Goal: Transaction & Acquisition: Purchase product/service

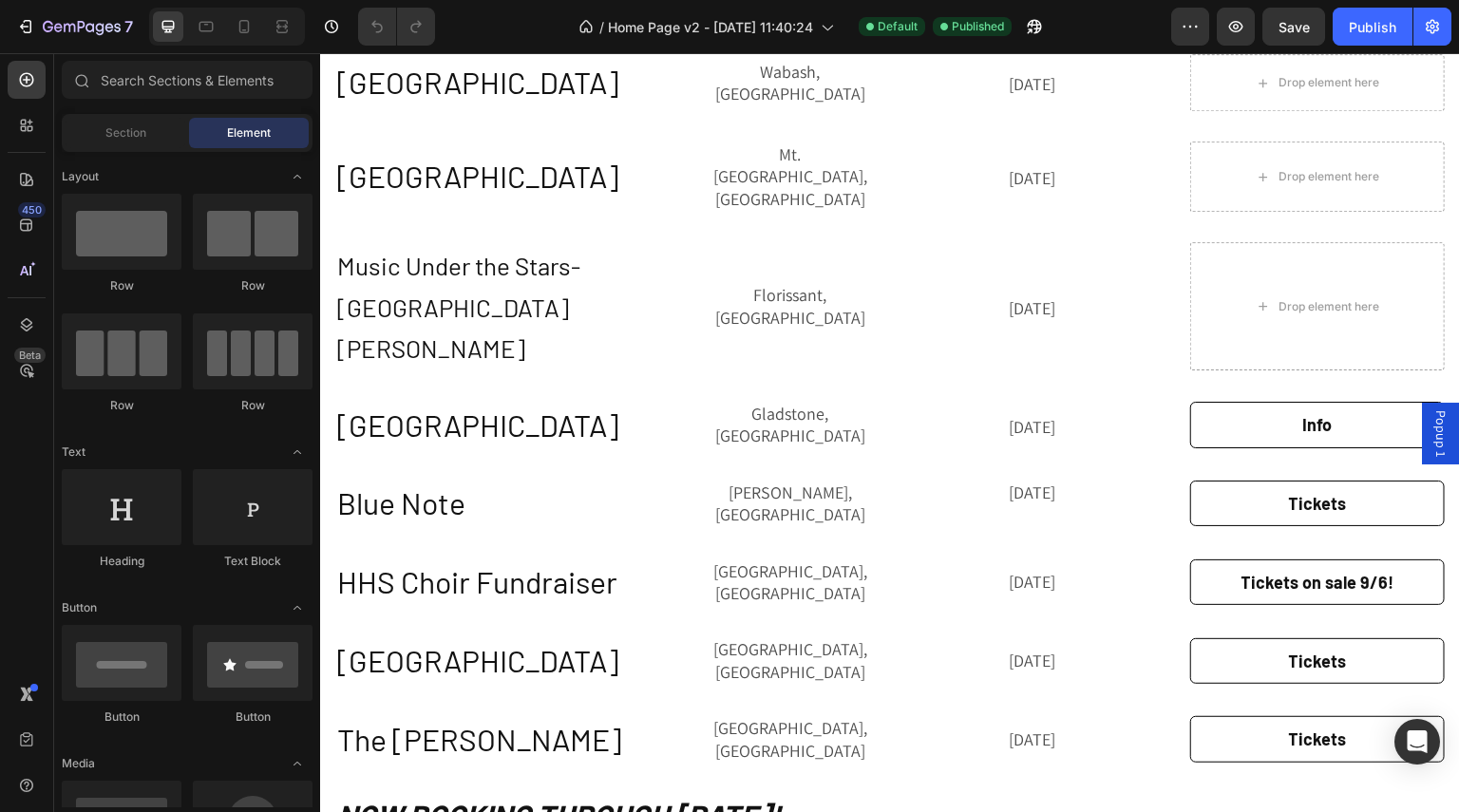
scroll to position [2409, 0]
click at [421, 464] on div "THe Long Live Tour [DATE]-[DATE] Heading THe Long Live Tour [DATE]-[DATE] Headi…" at bounding box center [890, 45] width 1109 height 1678
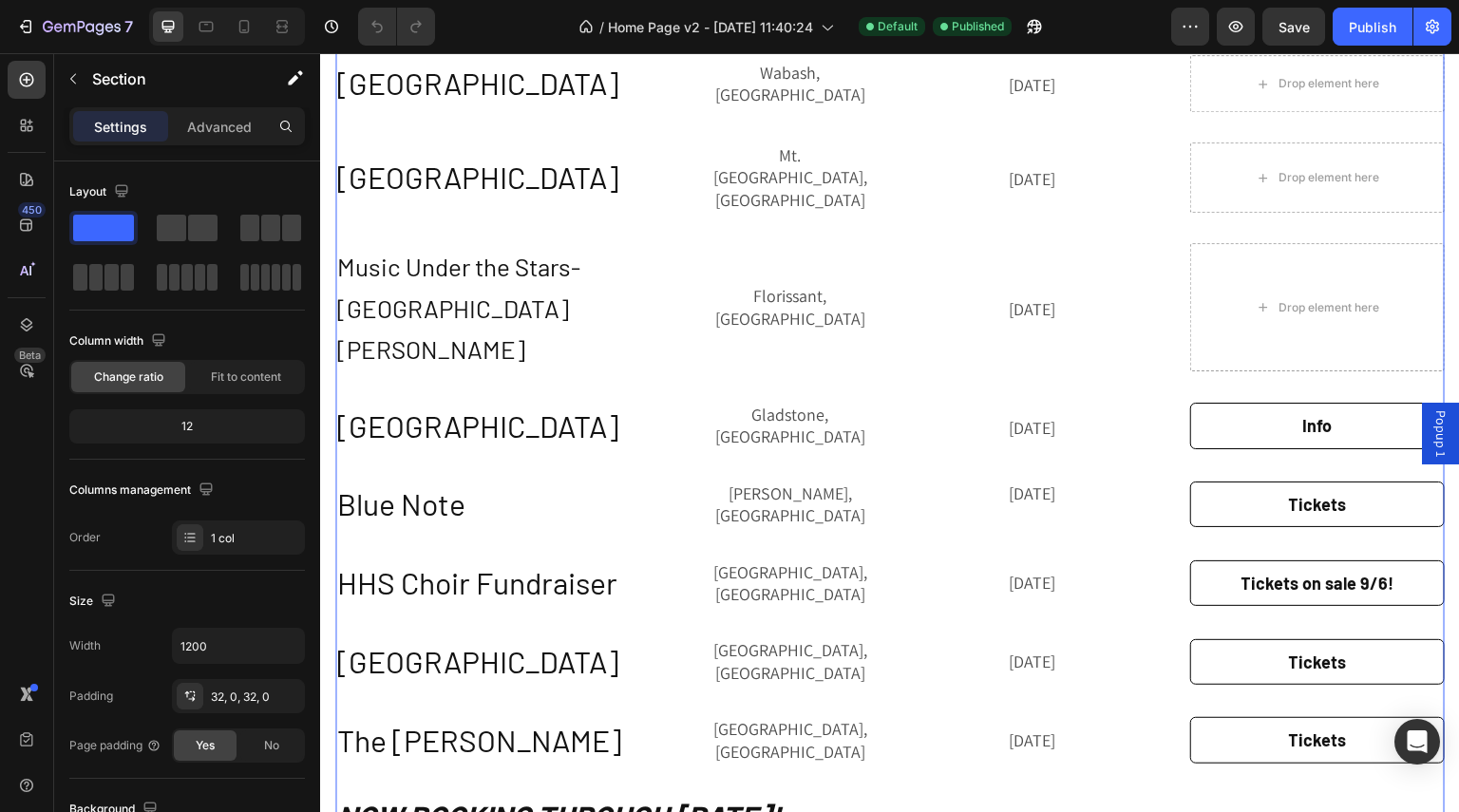
click at [711, 463] on div "THe Long Live Tour [DATE]-[DATE] Heading THe Long Live Tour [DATE]-[DATE] Headi…" at bounding box center [890, 45] width 1109 height 1678
click at [707, 561] on p "[GEOGRAPHIC_DATA], [GEOGRAPHIC_DATA]" at bounding box center [790, 583] width 166 height 45
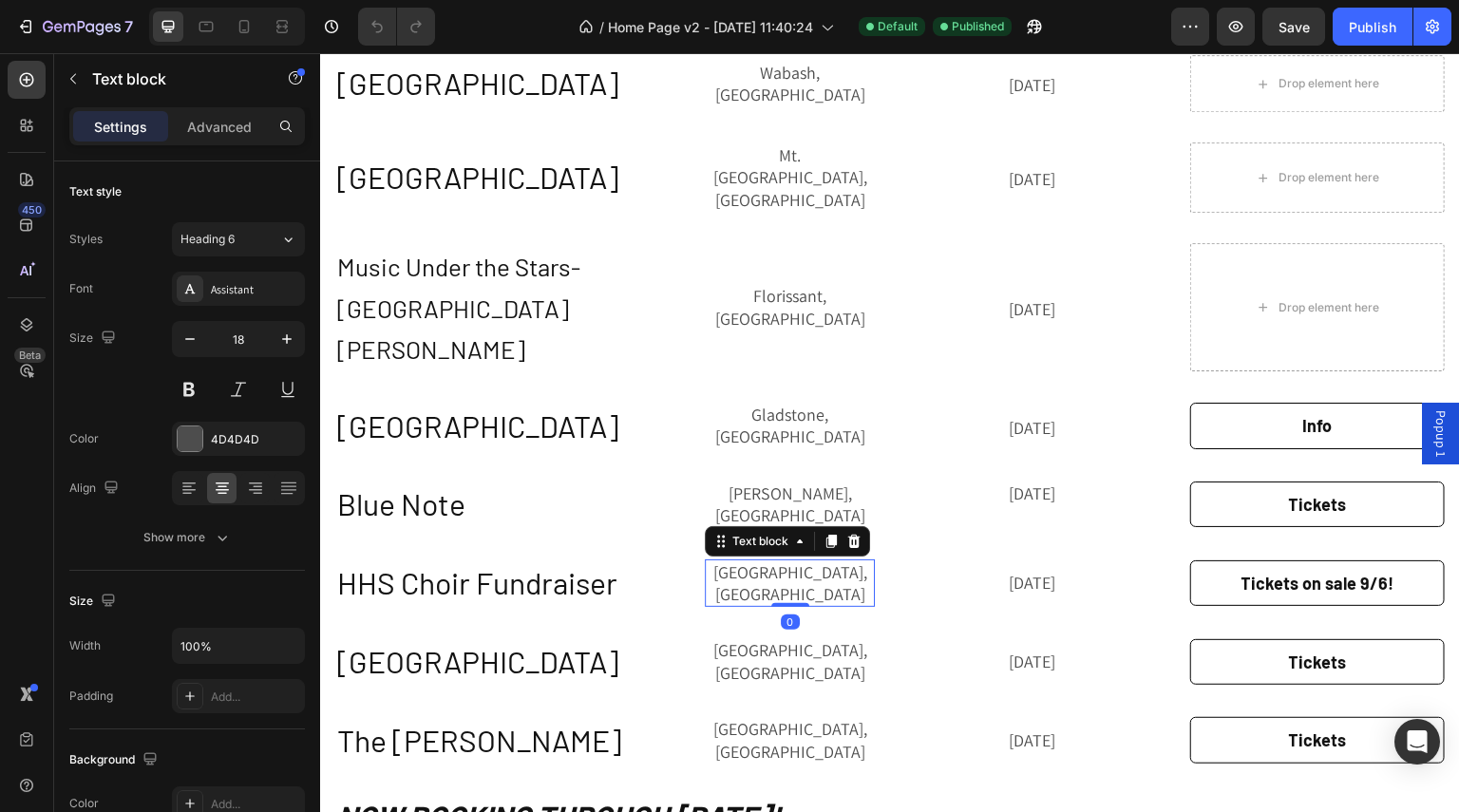
click at [654, 561] on h2 "HHS Choir Fundraiser" at bounding box center [505, 583] width 339 height 44
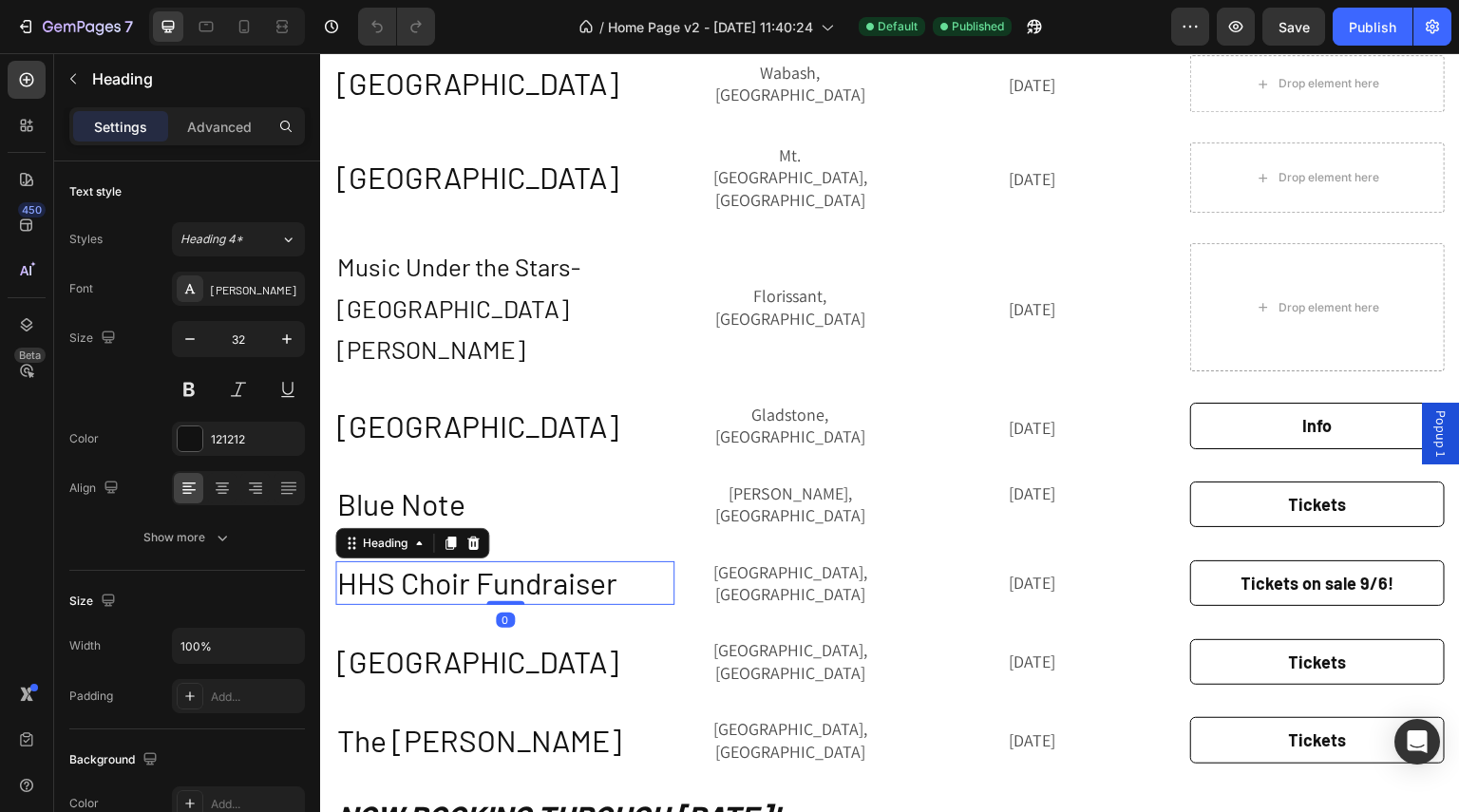
click at [676, 559] on div "HHS Choir Fundraiser Heading 0 Highland, [GEOGRAPHIC_DATA] Text block [DATE] Te…" at bounding box center [890, 583] width 1109 height 49
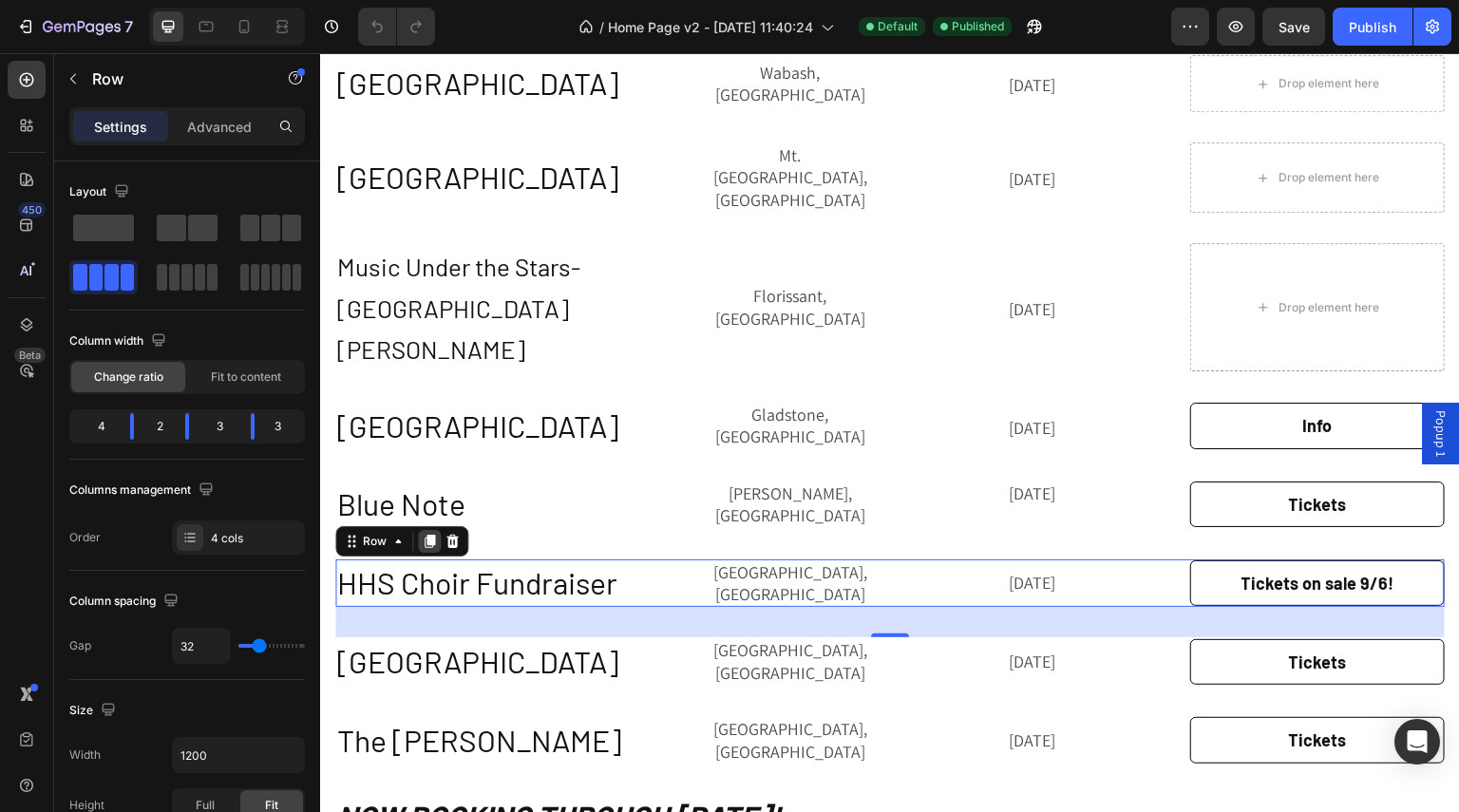
click at [430, 534] on icon at bounding box center [429, 540] width 11 height 13
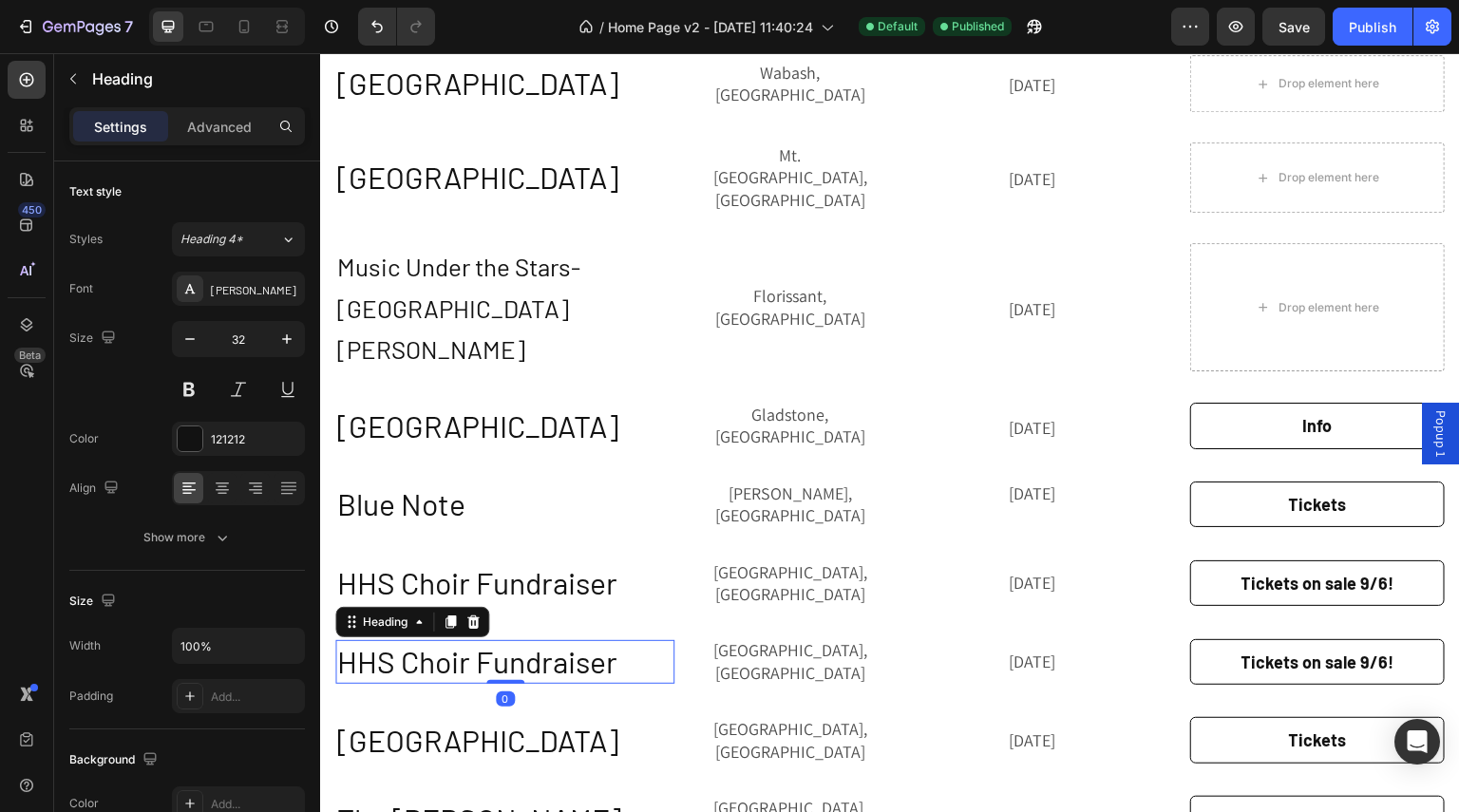
click at [430, 640] on h2 "HHS Choir Fundraiser" at bounding box center [505, 662] width 339 height 44
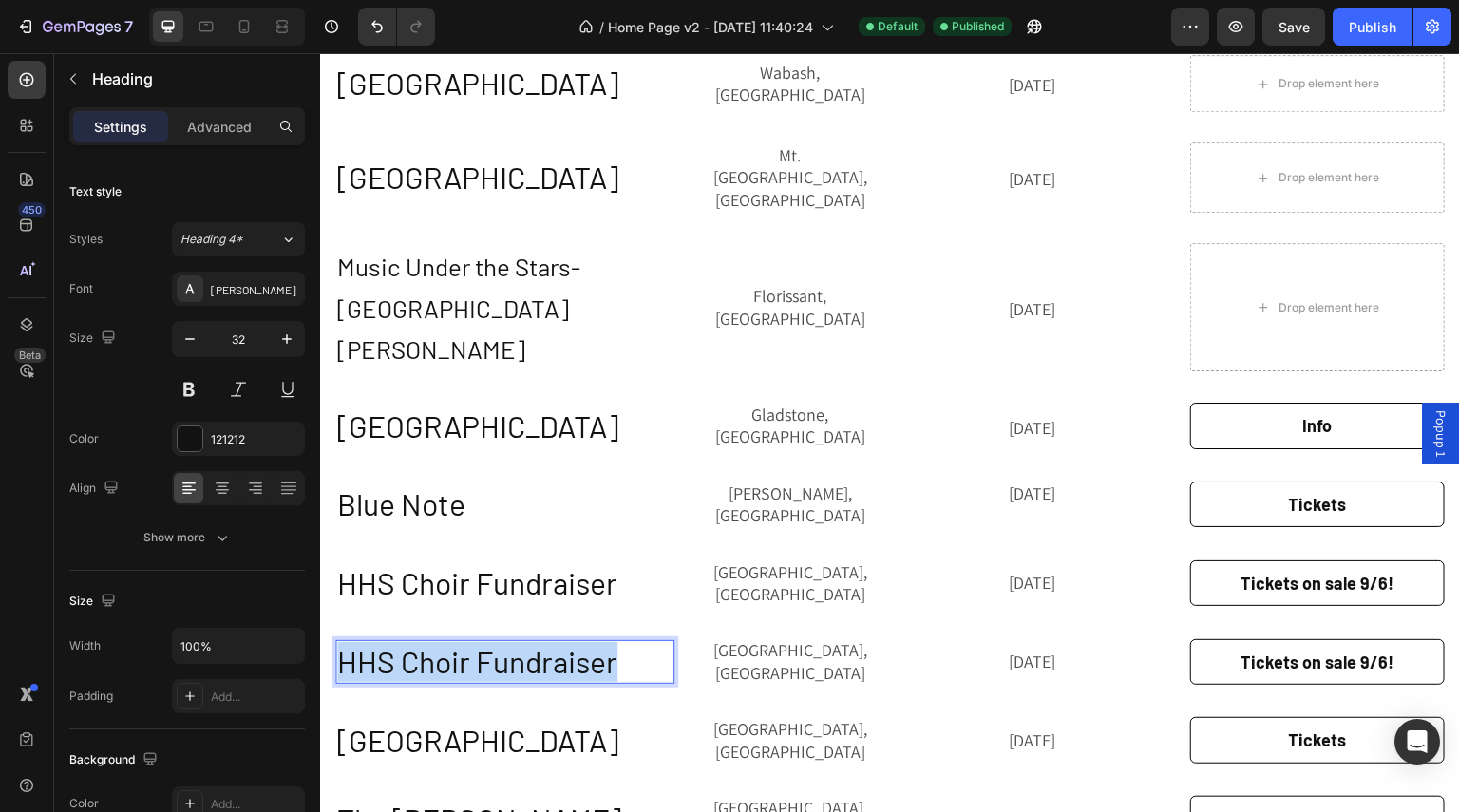
click at [430, 641] on p "HHS Choir Fundraiser" at bounding box center [506, 661] width 336 height 40
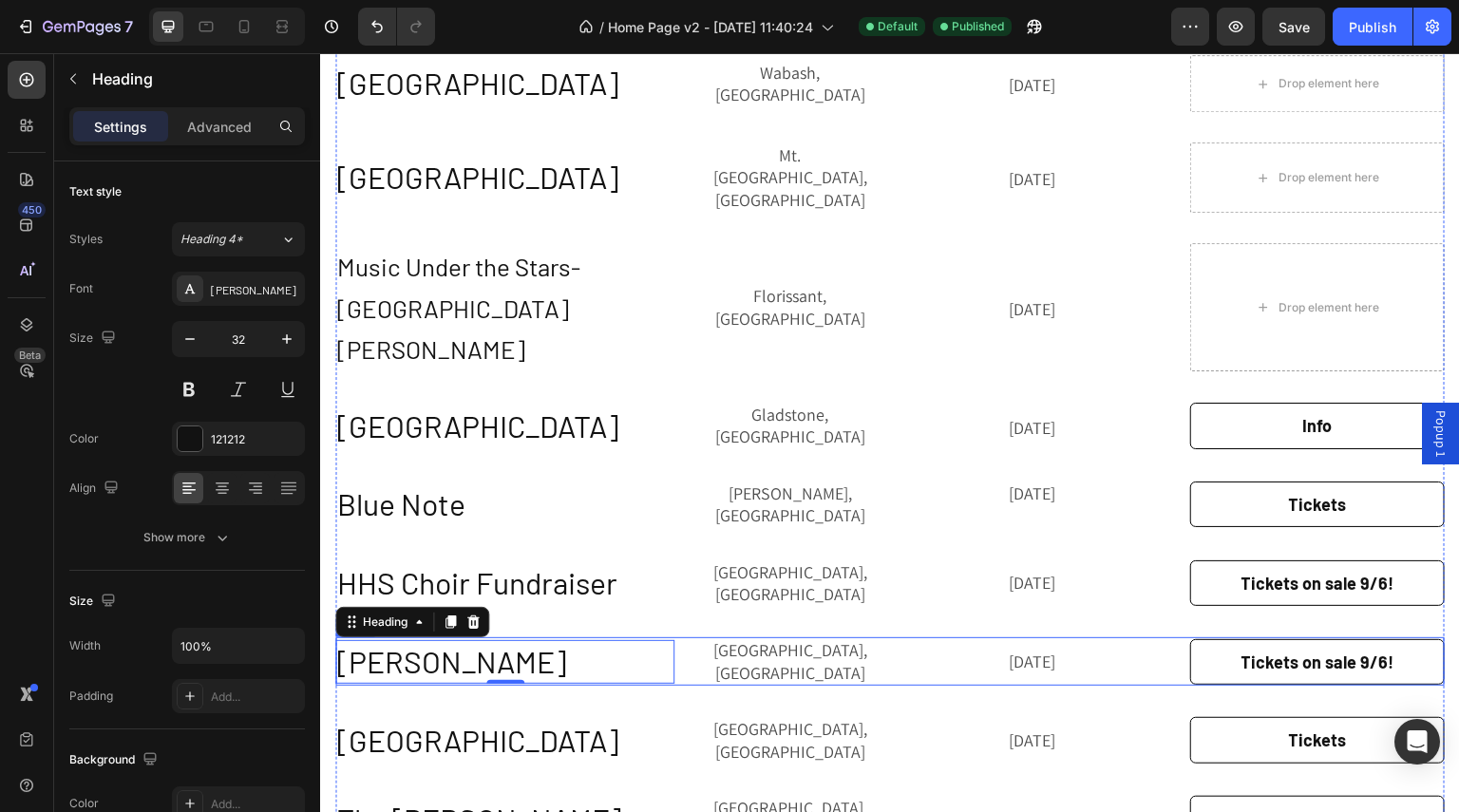
click at [791, 637] on div "Highland, IL Text block" at bounding box center [790, 661] width 170 height 49
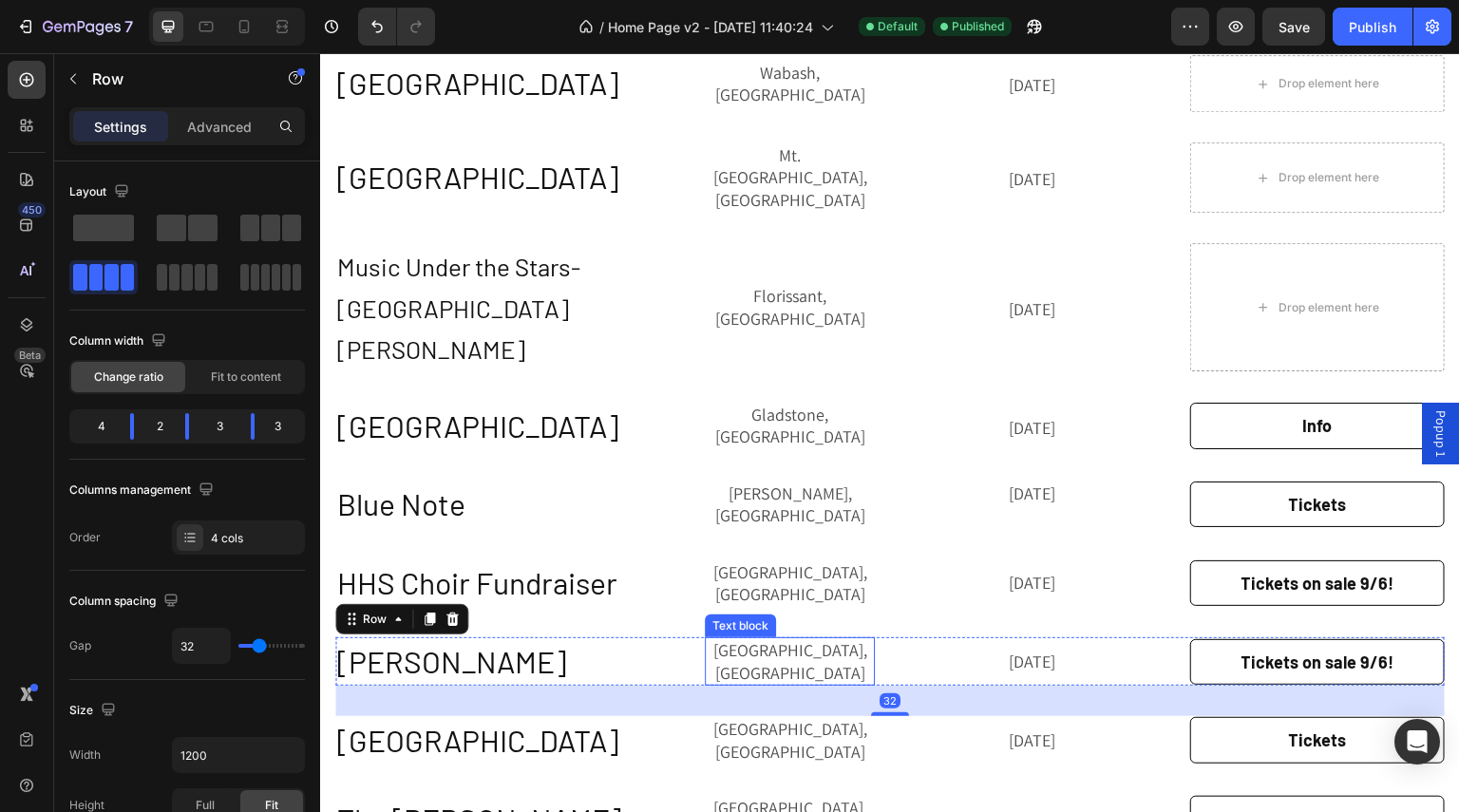
click at [790, 639] on p "[GEOGRAPHIC_DATA], [GEOGRAPHIC_DATA]" at bounding box center [790, 661] width 166 height 45
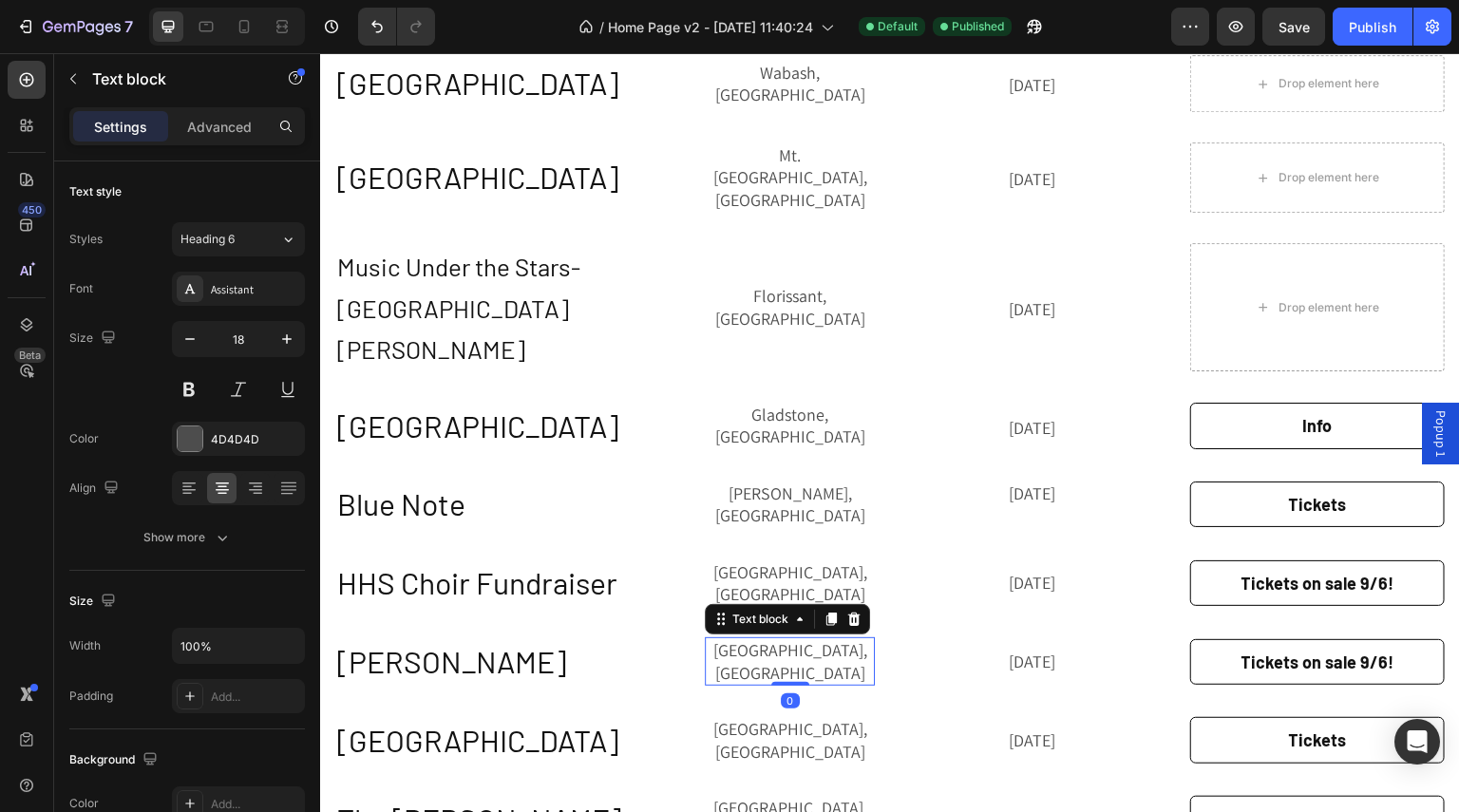
click at [790, 639] on p "[GEOGRAPHIC_DATA], [GEOGRAPHIC_DATA]" at bounding box center [790, 661] width 166 height 45
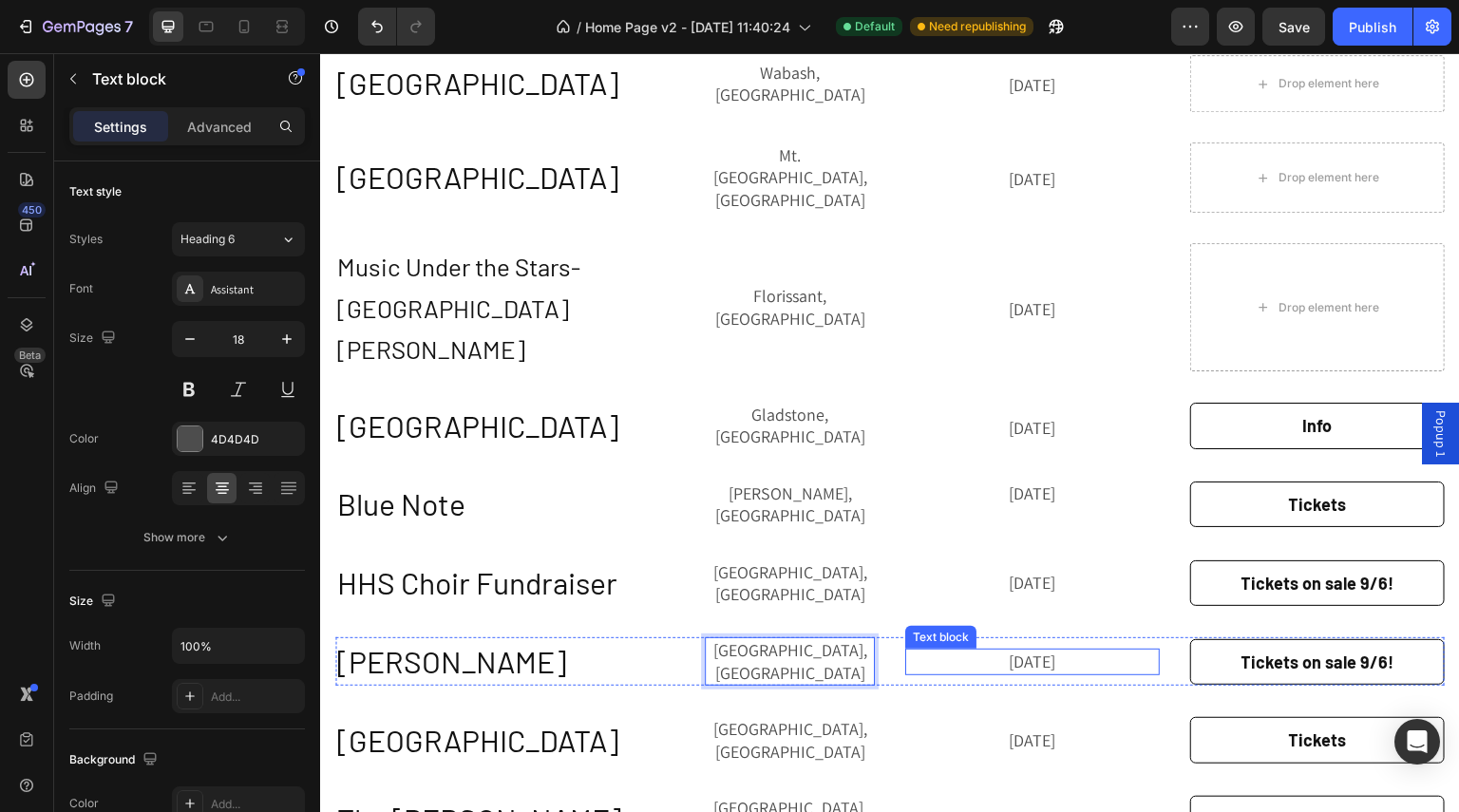
click at [1001, 650] on p "[DATE]" at bounding box center [1032, 661] width 250 height 22
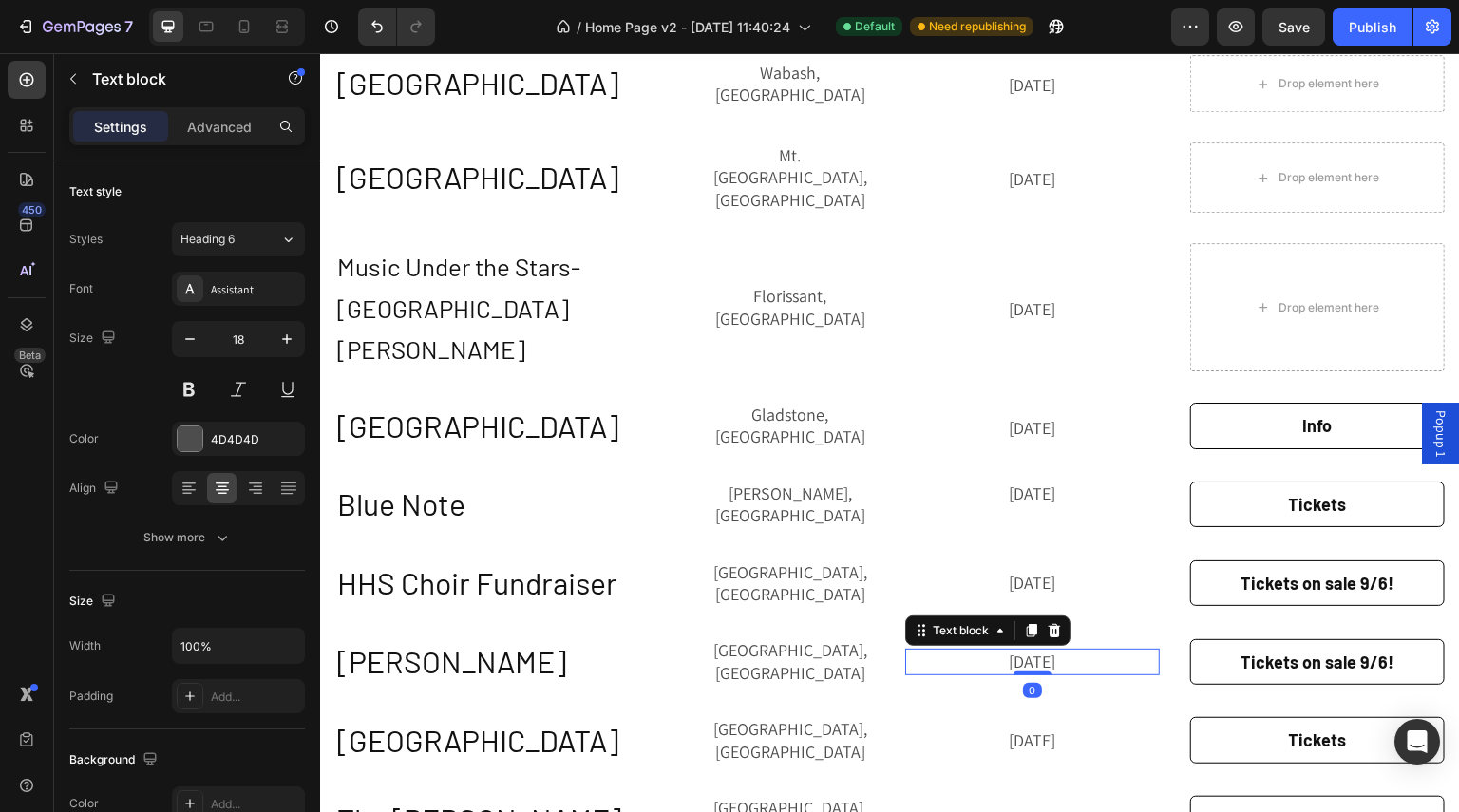
click at [1001, 650] on p "[DATE]" at bounding box center [1032, 661] width 250 height 22
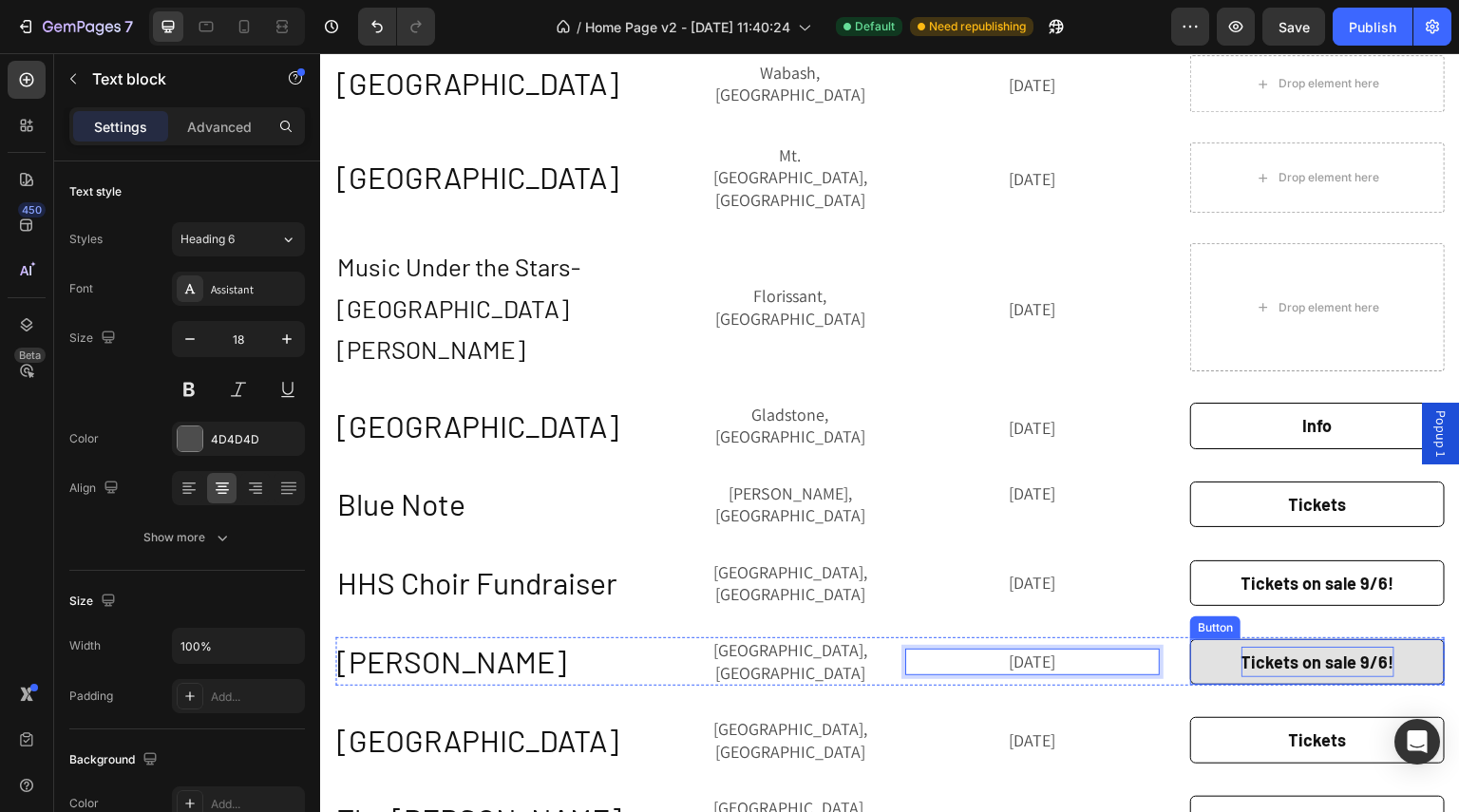
click at [1292, 646] on p "Tickets on sale 9/6!" at bounding box center [1318, 661] width 153 height 31
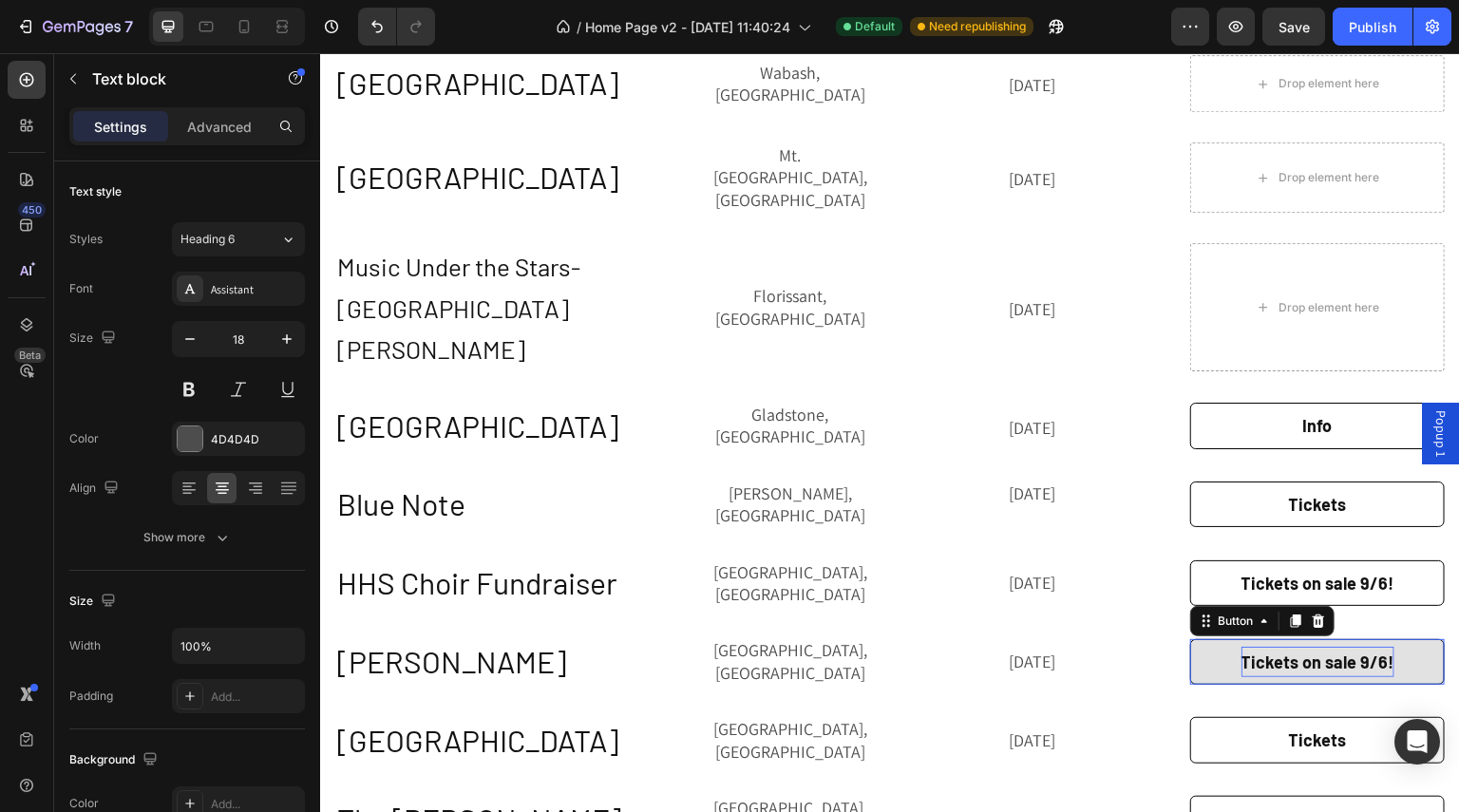
click at [1292, 646] on p "Tickets on sale 9/6!" at bounding box center [1318, 661] width 153 height 31
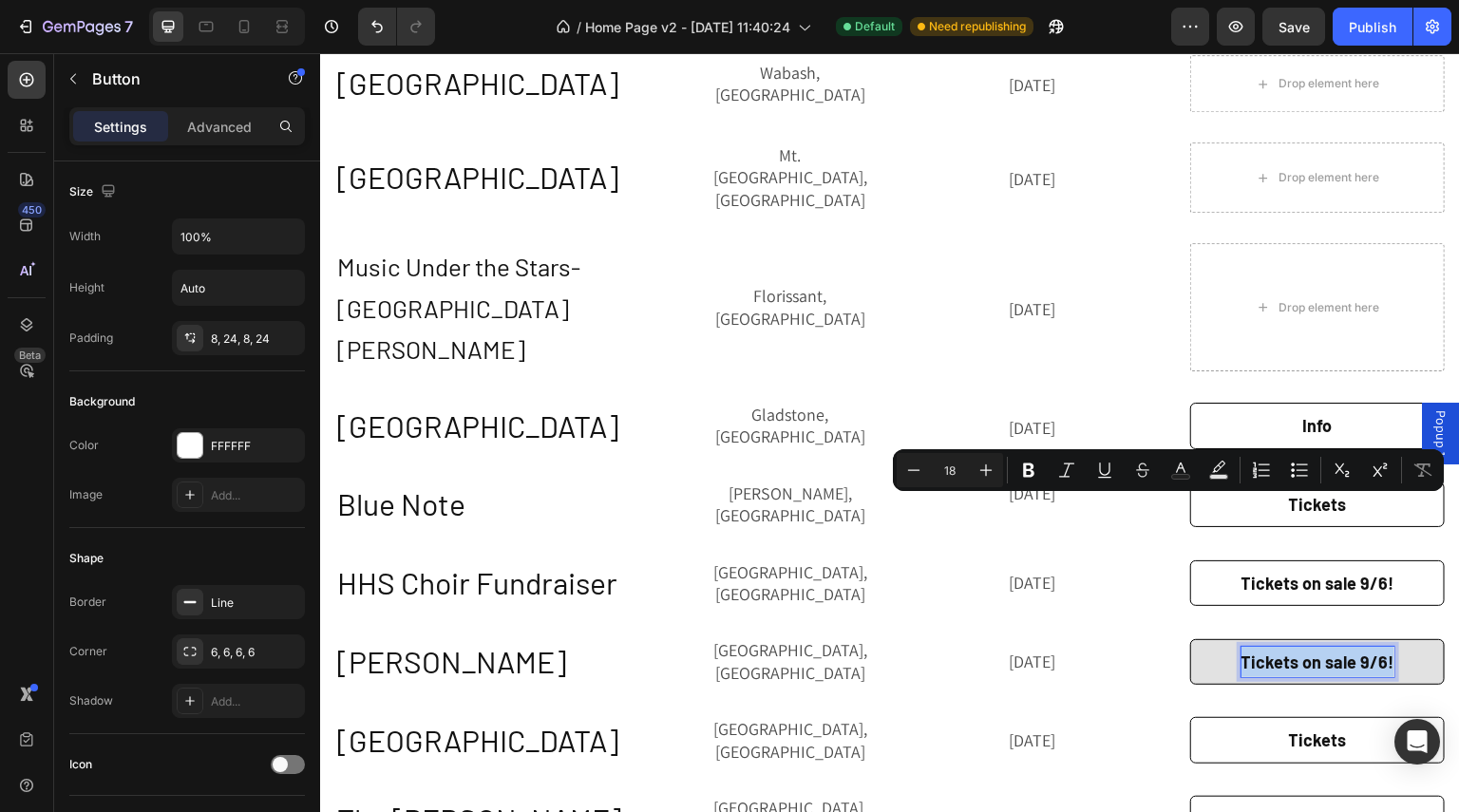
click at [1292, 646] on p "Tickets on sale 9/6!" at bounding box center [1318, 661] width 153 height 31
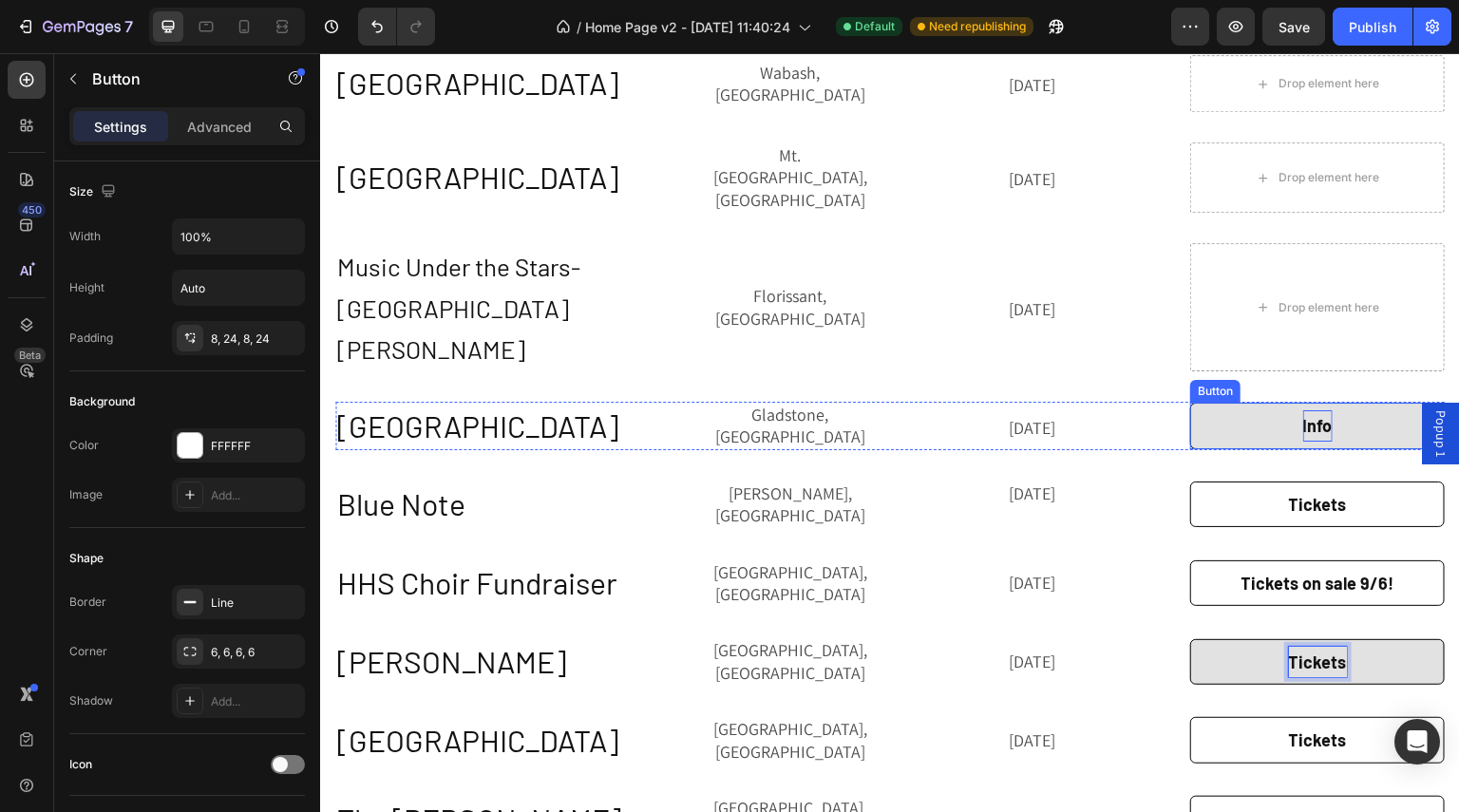
click at [1304, 410] on p "Info" at bounding box center [1318, 425] width 30 height 31
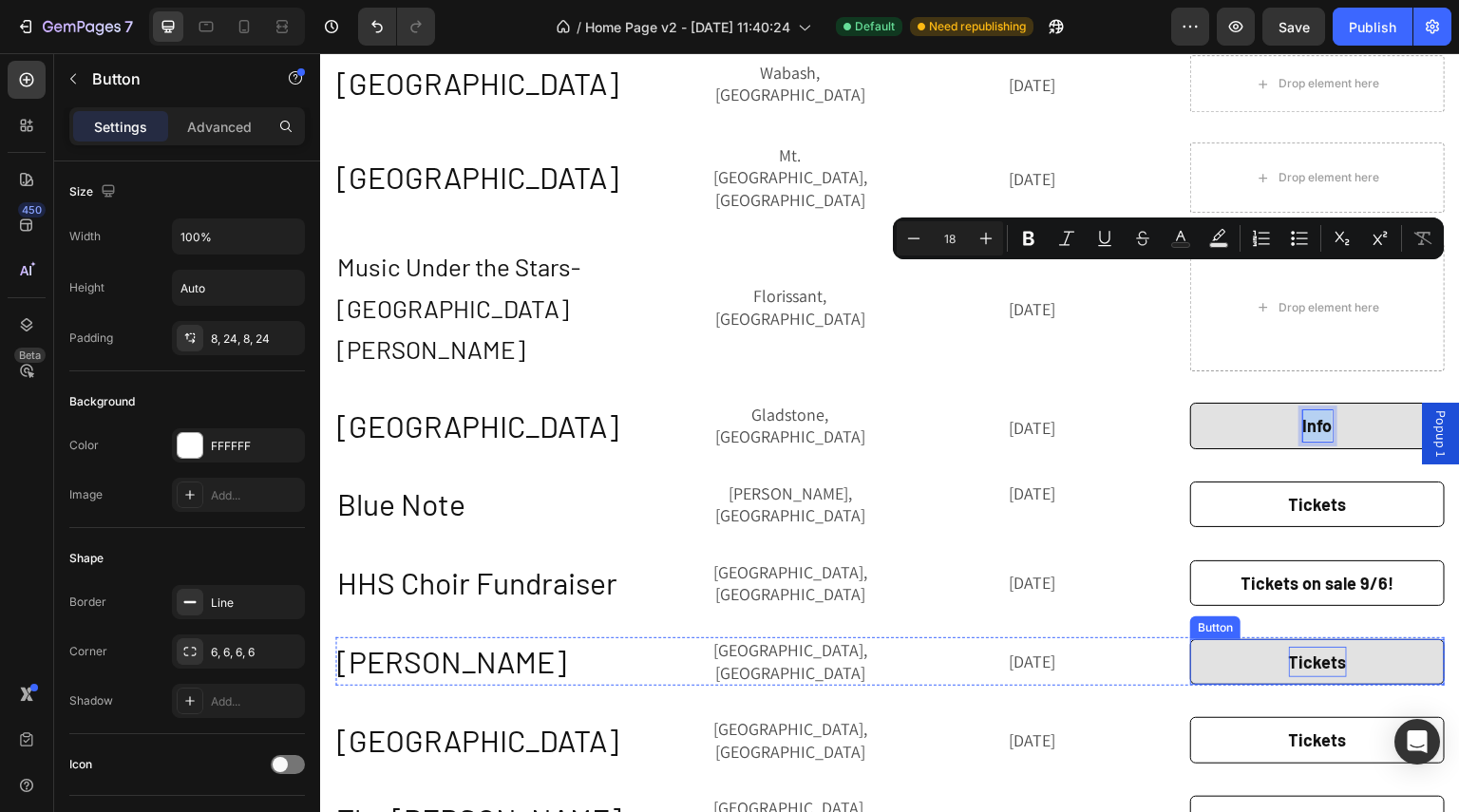
click at [1230, 639] on button "Tickets" at bounding box center [1317, 662] width 254 height 46
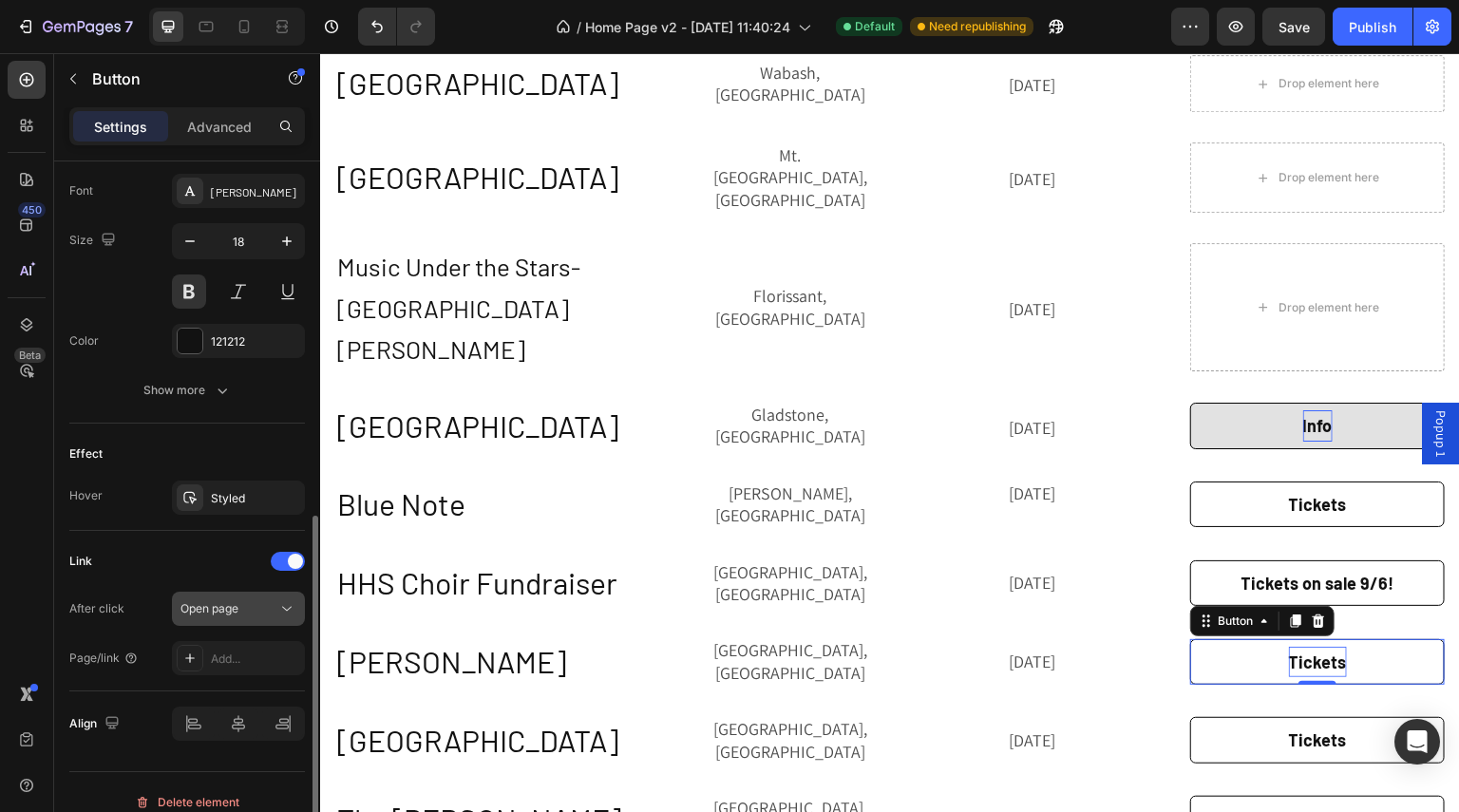
scroll to position [735, 0]
click at [236, 672] on div "Add..." at bounding box center [238, 658] width 133 height 34
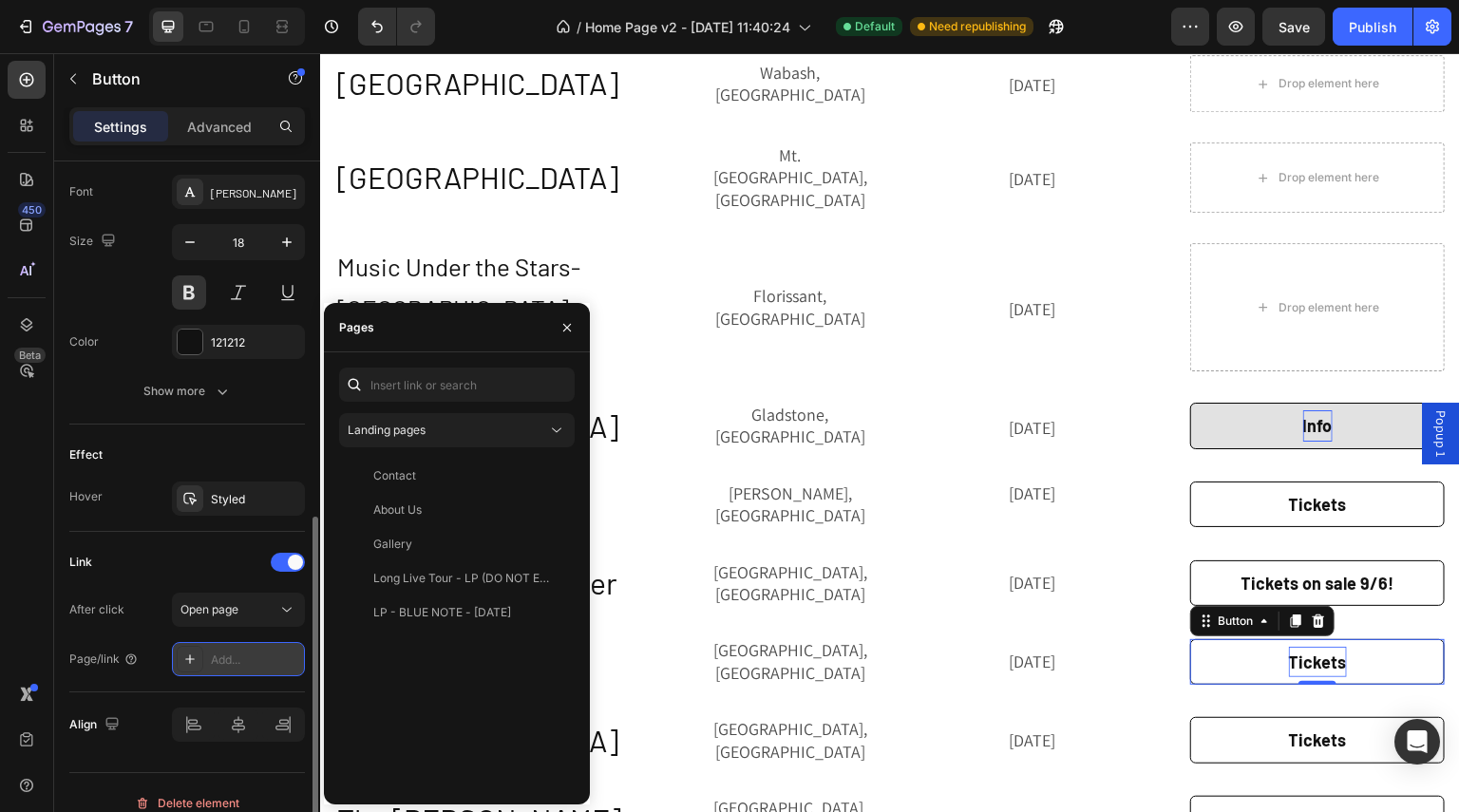
click at [231, 658] on div "Add..." at bounding box center [255, 659] width 89 height 17
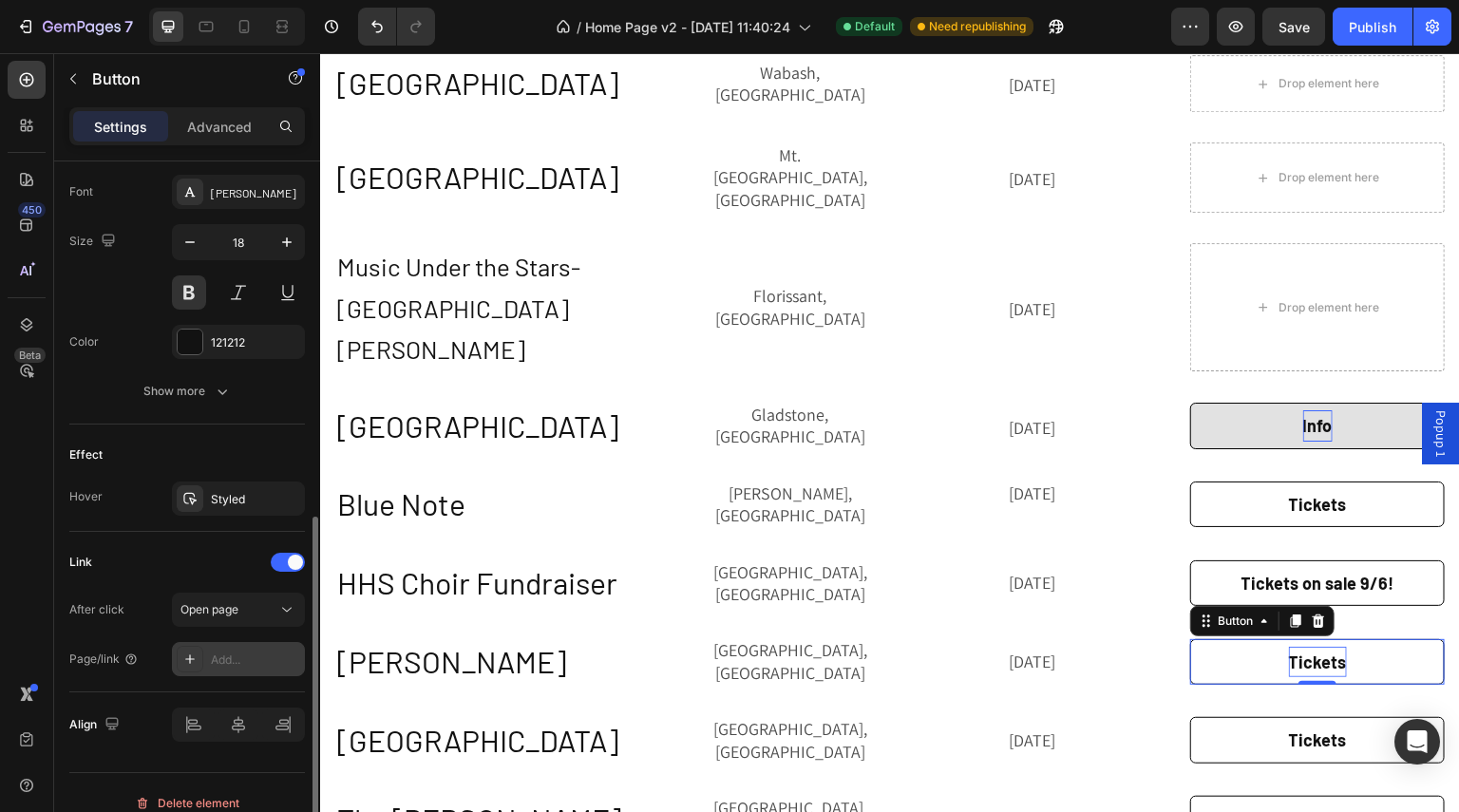
click at [244, 658] on div "Add..." at bounding box center [255, 659] width 89 height 17
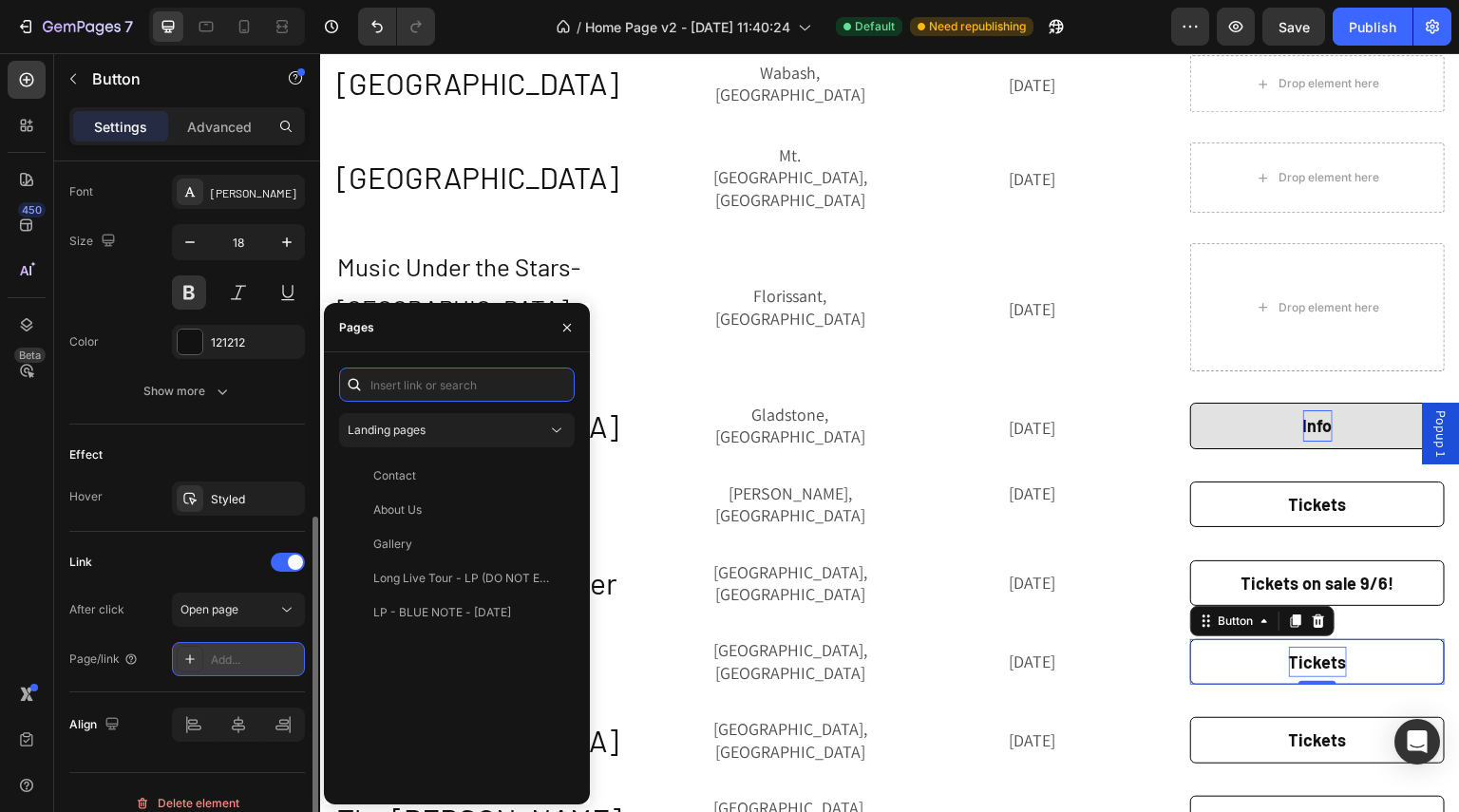
paste input "[URL][DOMAIN_NAME]"
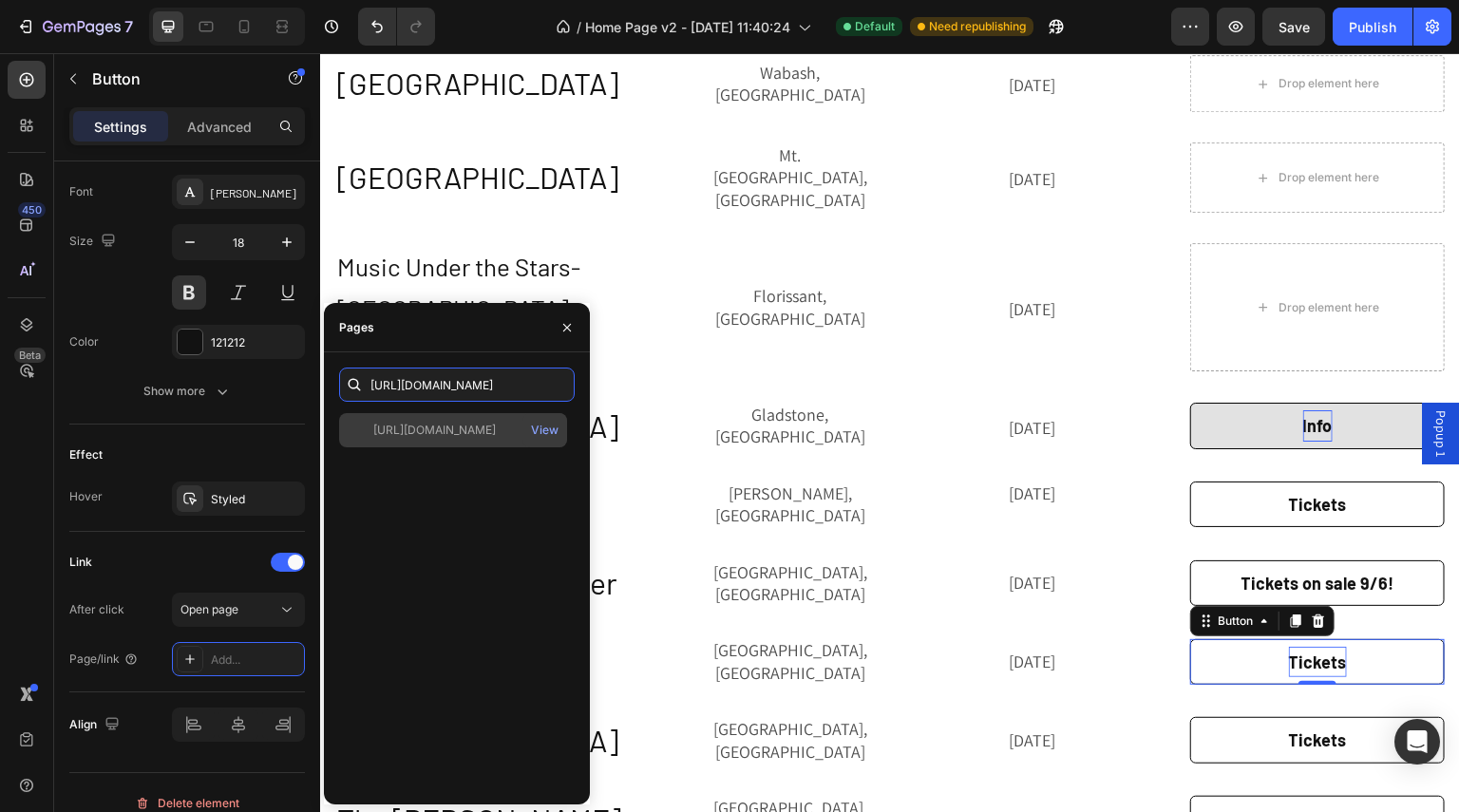
type input "[URL][DOMAIN_NAME]"
click at [457, 426] on div "[URL][DOMAIN_NAME]" at bounding box center [434, 430] width 122 height 17
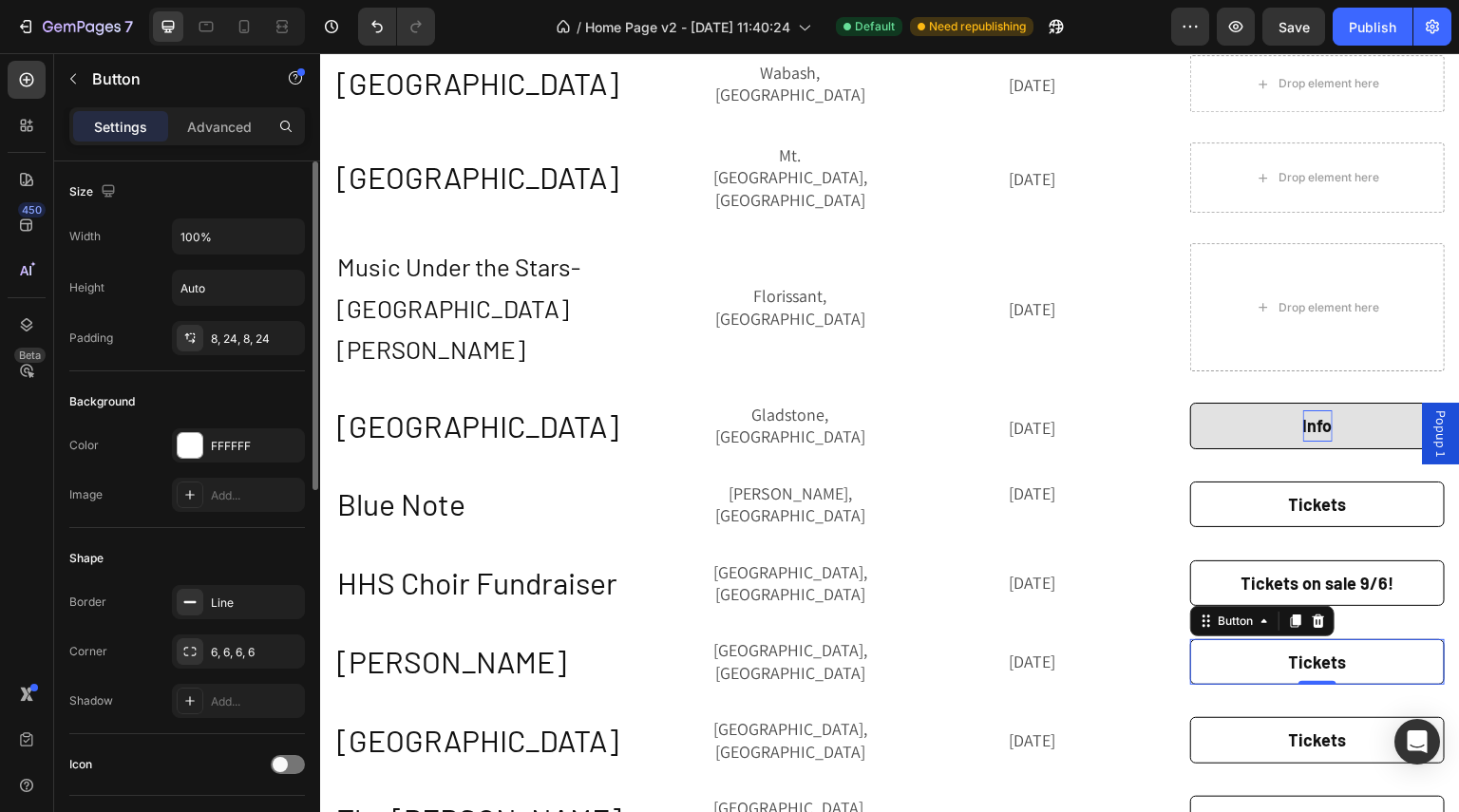
click at [236, 528] on div "Size Width 100% Height Auto Padding 8, 24, 8, 24" at bounding box center [187, 631] width 235 height 206
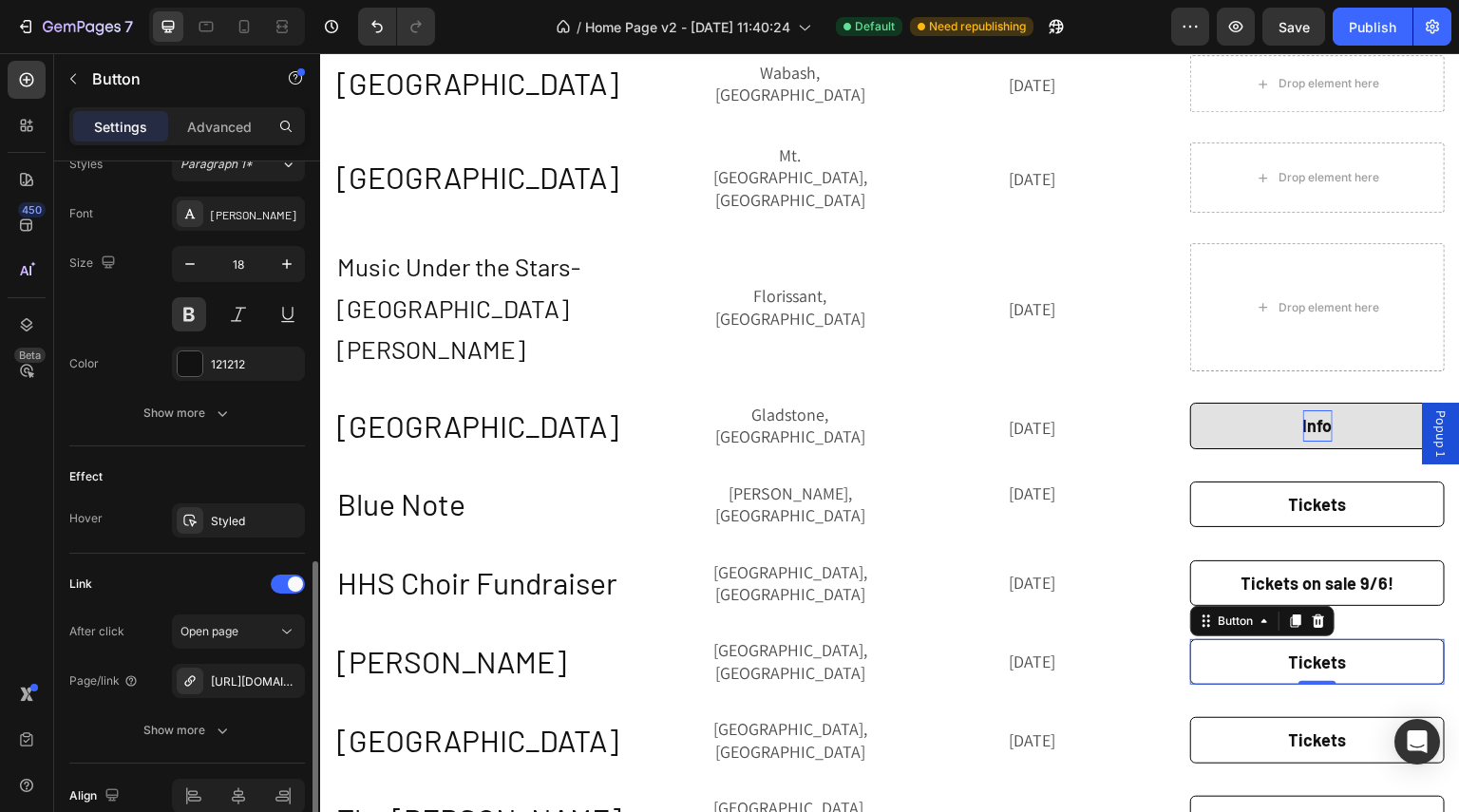
scroll to position [805, 0]
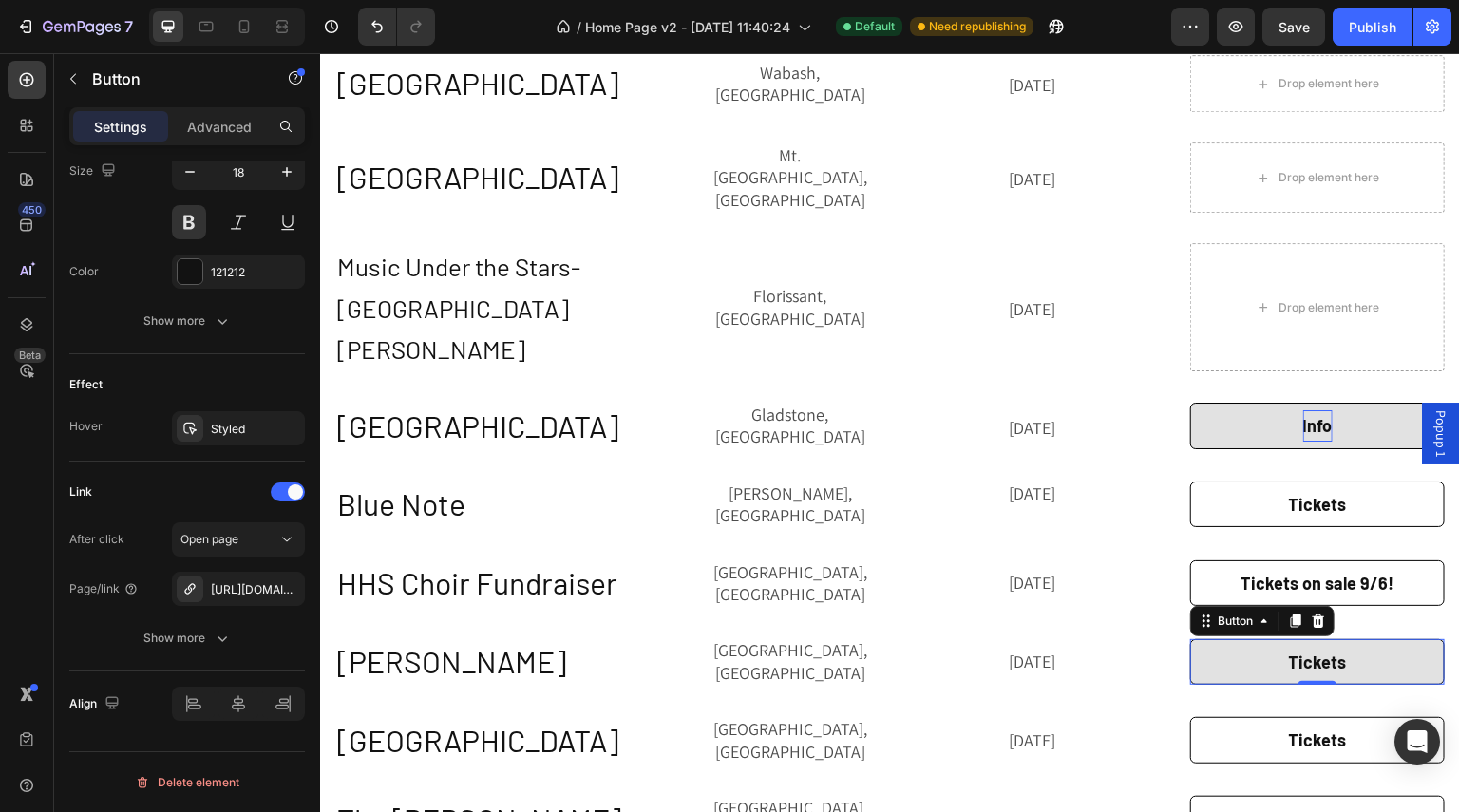
click at [1356, 639] on link "Tickets" at bounding box center [1317, 662] width 254 height 46
click at [1311, 646] on p "Tickets" at bounding box center [1318, 661] width 58 height 31
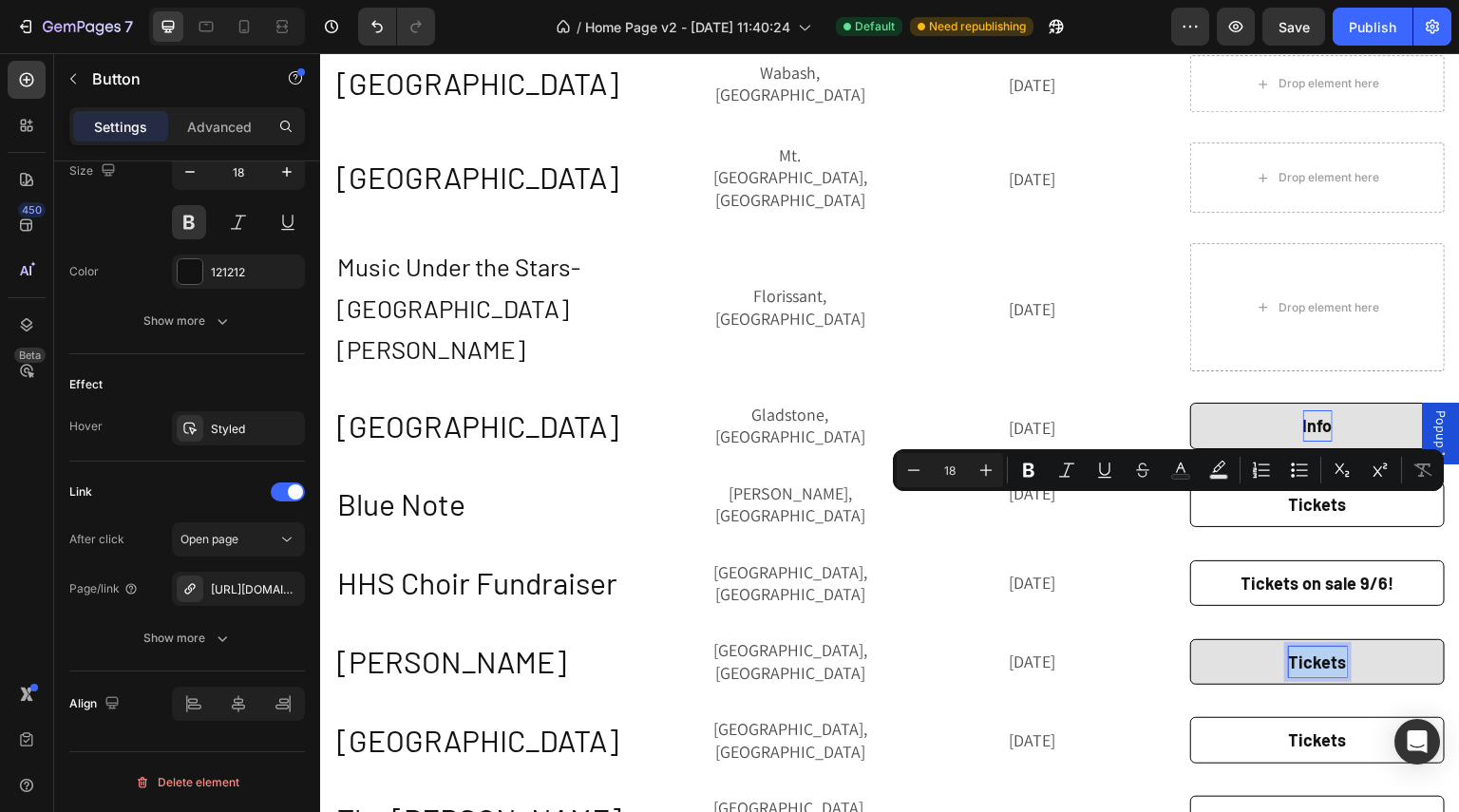
click at [1326, 646] on p "Tickets" at bounding box center [1318, 661] width 58 height 31
